Goal: Check status: Check status

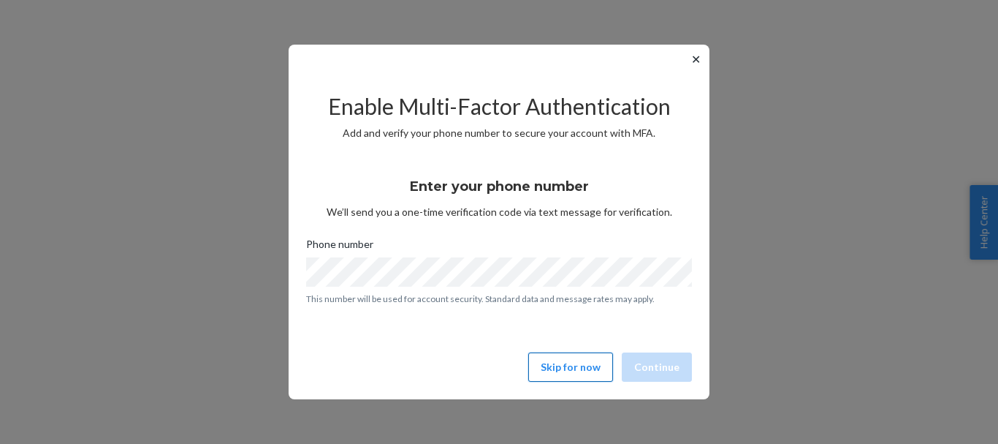
click at [580, 360] on button "Skip for now" at bounding box center [570, 366] width 85 height 29
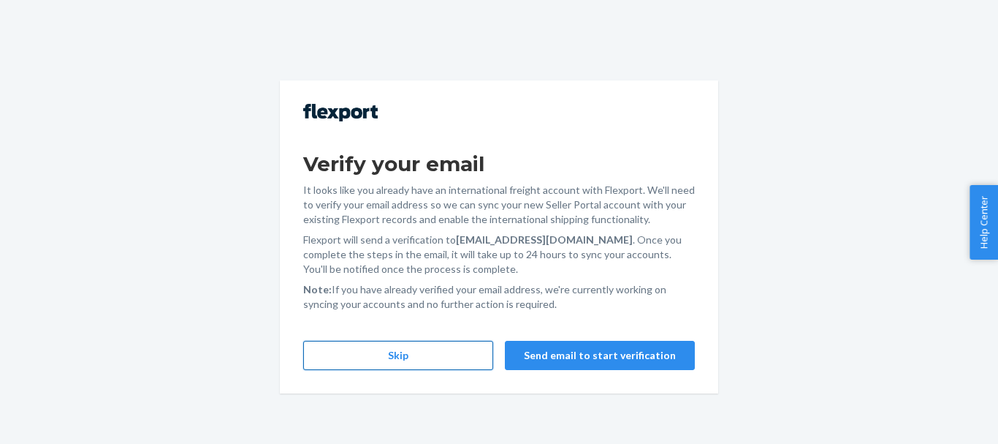
click at [403, 354] on button "Skip" at bounding box center [398, 355] width 190 height 29
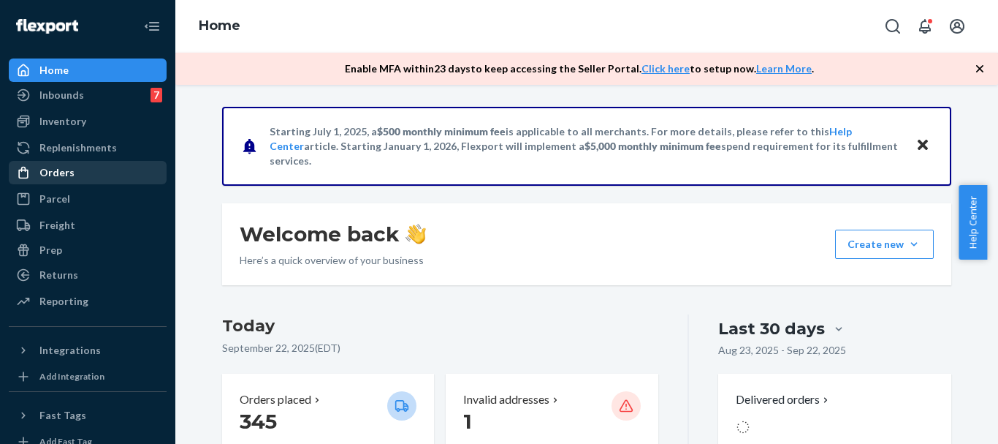
click at [94, 174] on div "Orders" at bounding box center [87, 172] width 155 height 20
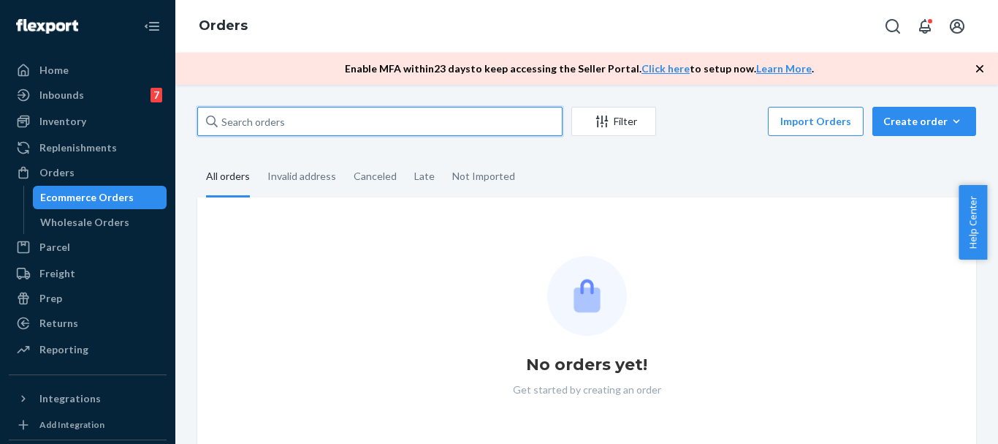
click at [284, 119] on input "text" at bounding box center [379, 121] width 365 height 29
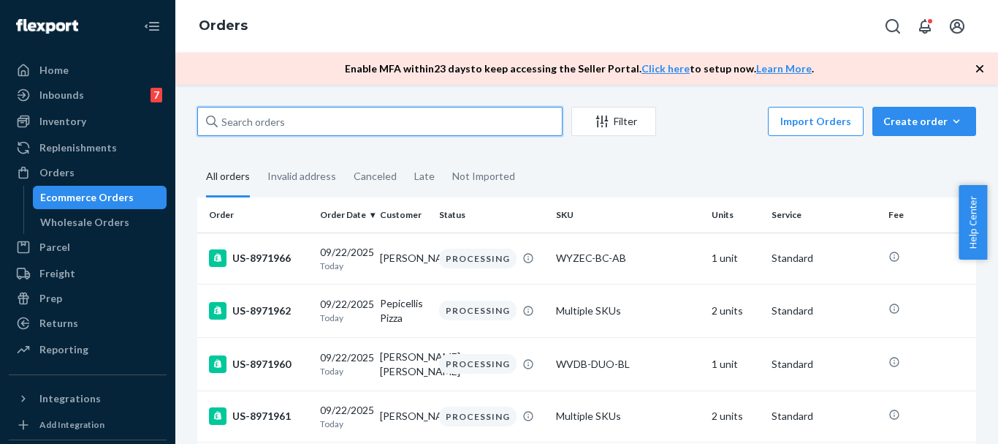
click at [313, 116] on input "text" at bounding box center [379, 121] width 365 height 29
paste input "US-8965793"
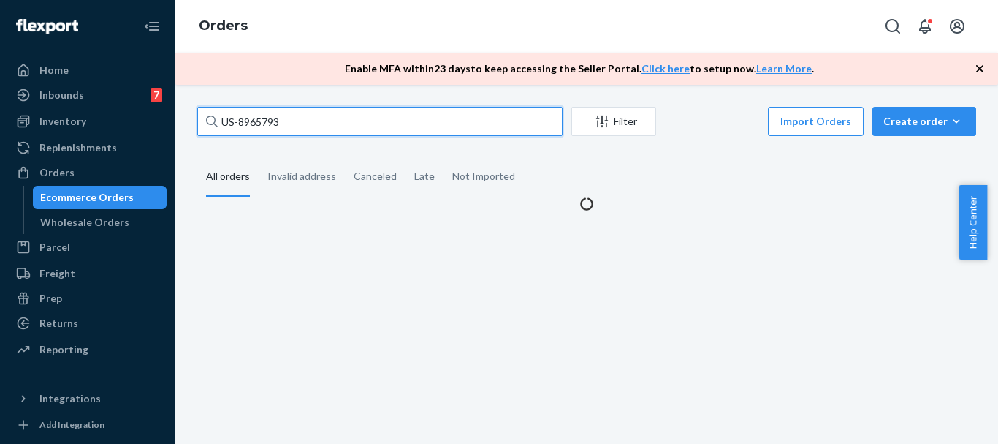
type input "US-8965793"
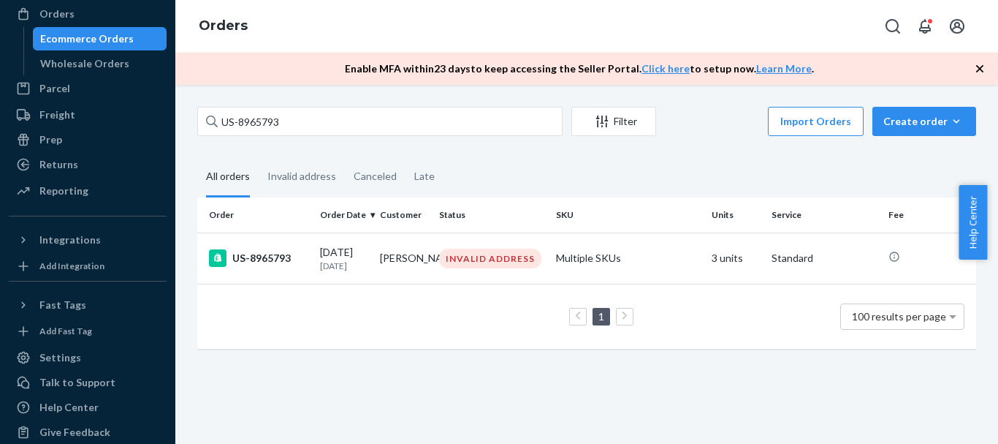
scroll to position [176, 0]
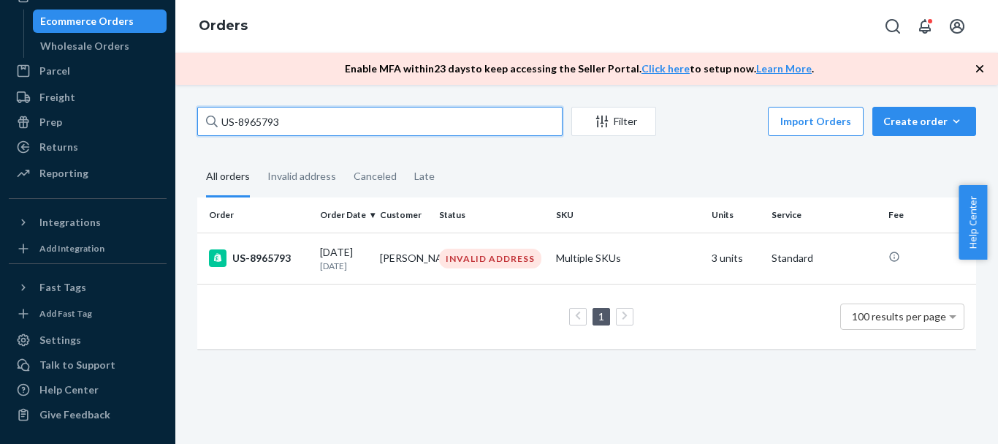
click at [352, 118] on input "US-8965793" at bounding box center [379, 121] width 365 height 29
